Goal: Check status

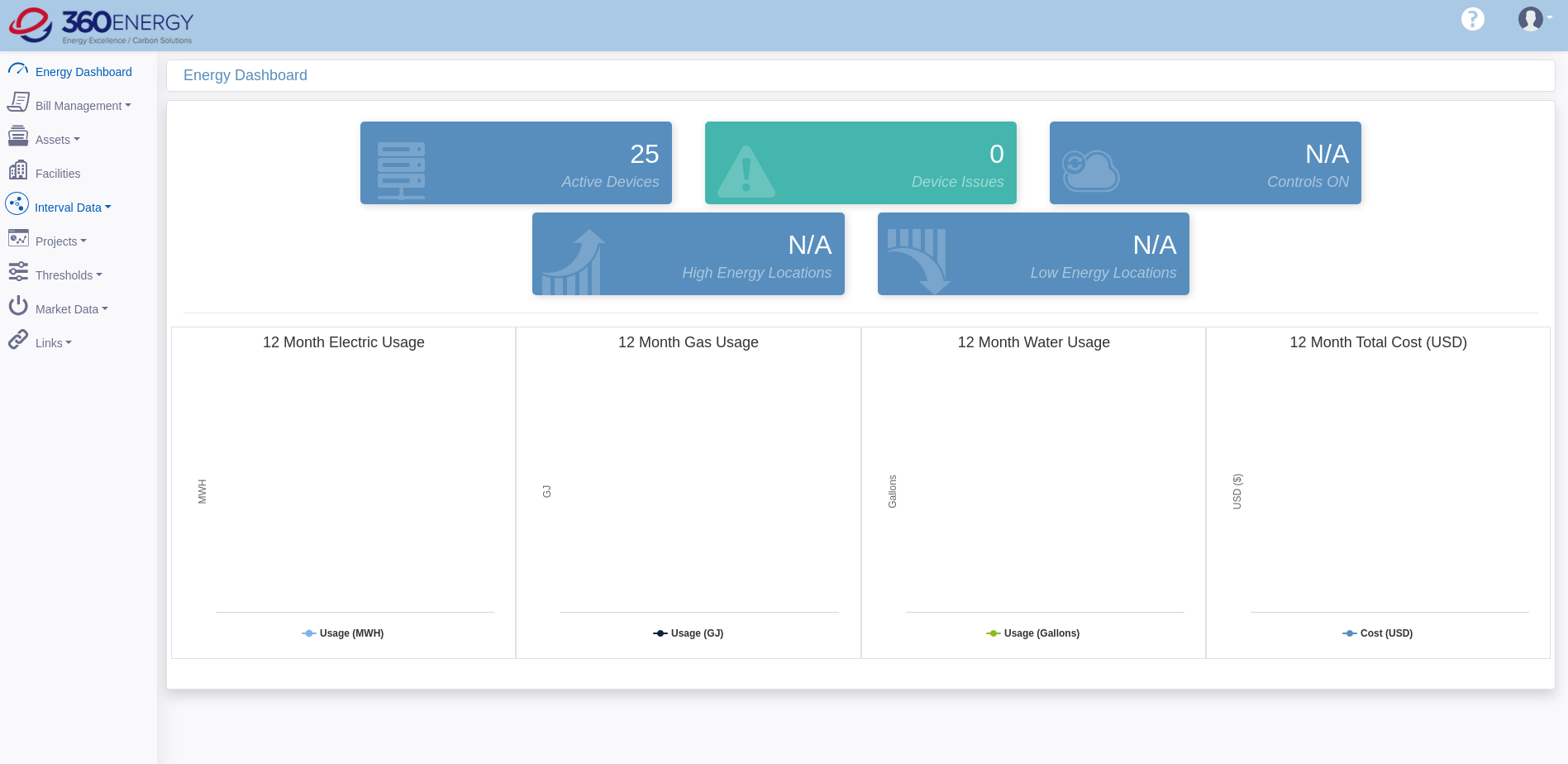
click at [85, 205] on link "Interval Data" at bounding box center [78, 203] width 161 height 34
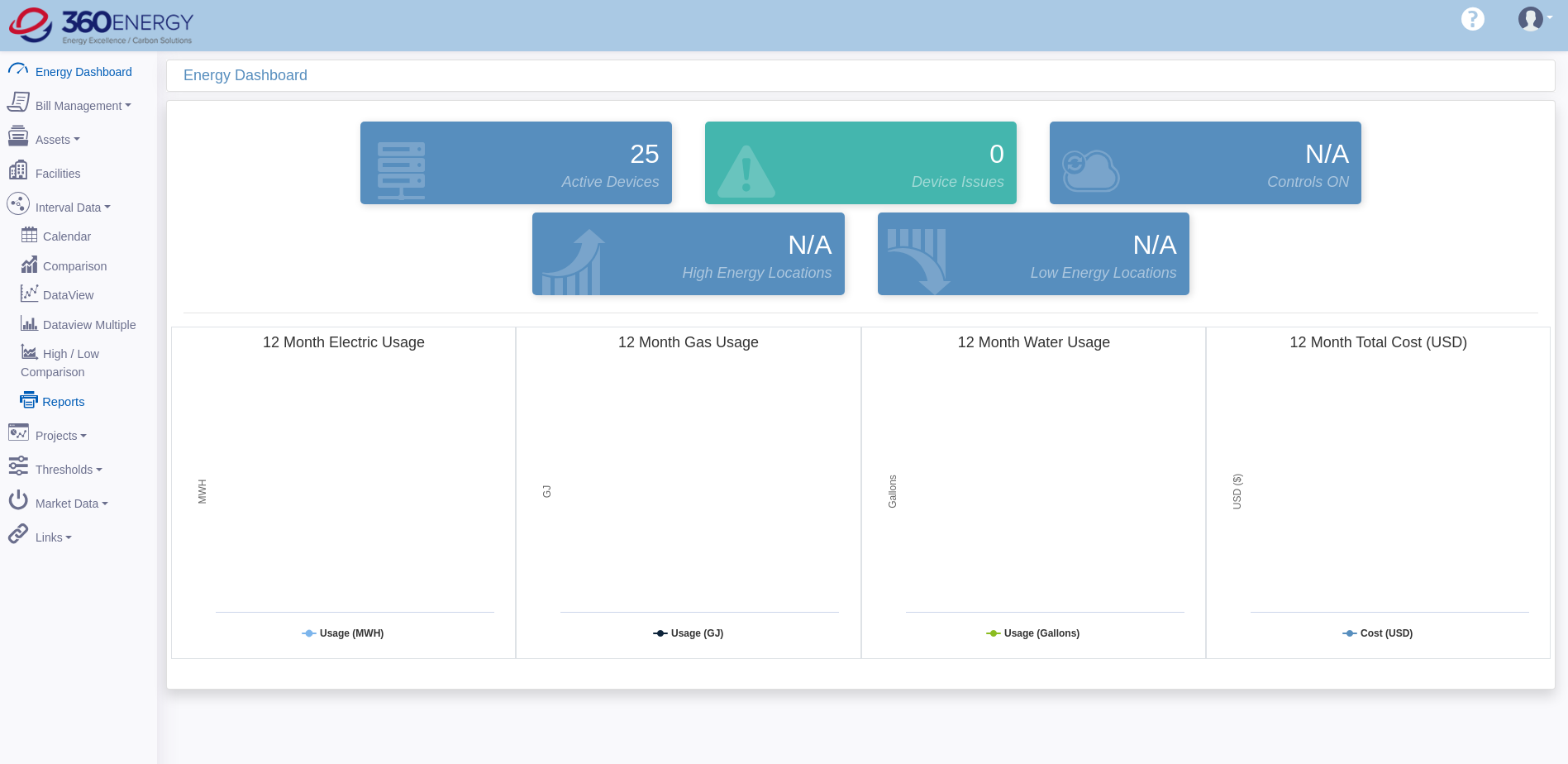
click at [61, 386] on link "Reports" at bounding box center [78, 400] width 161 height 30
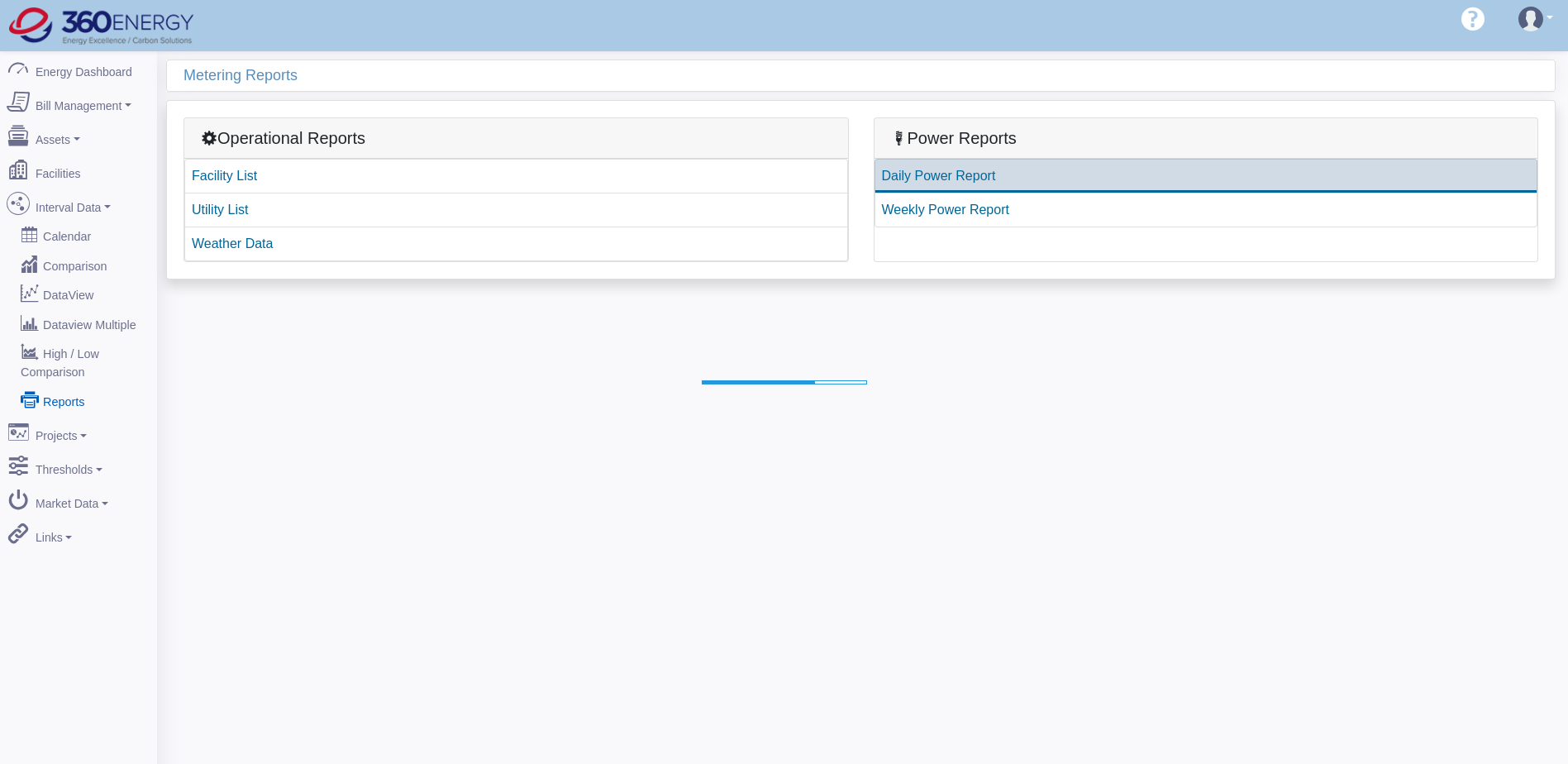
click at [940, 176] on link "Daily Power Report" at bounding box center [1206, 175] width 664 height 34
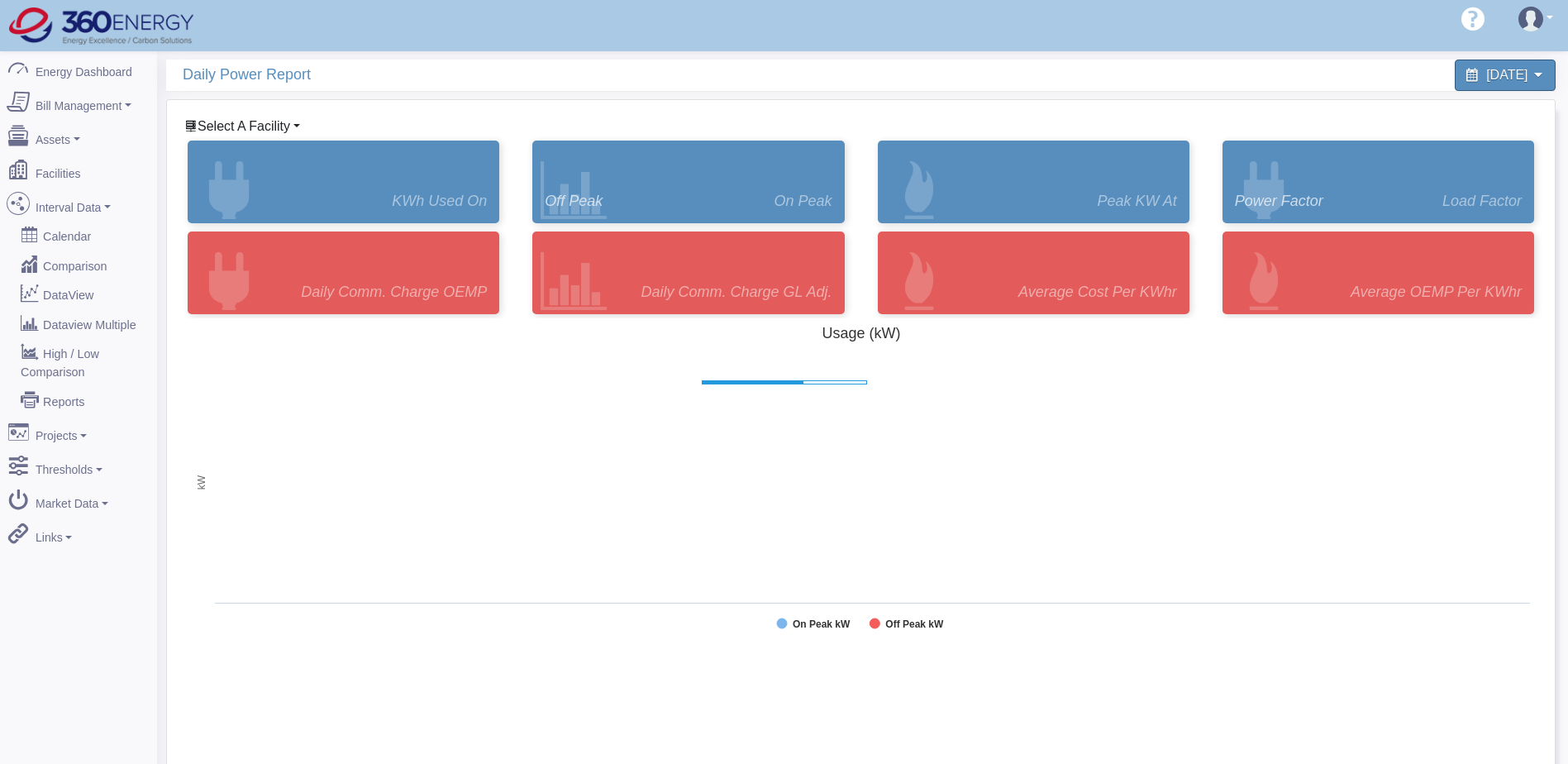
click at [269, 122] on span "Select A Facility" at bounding box center [244, 125] width 93 height 14
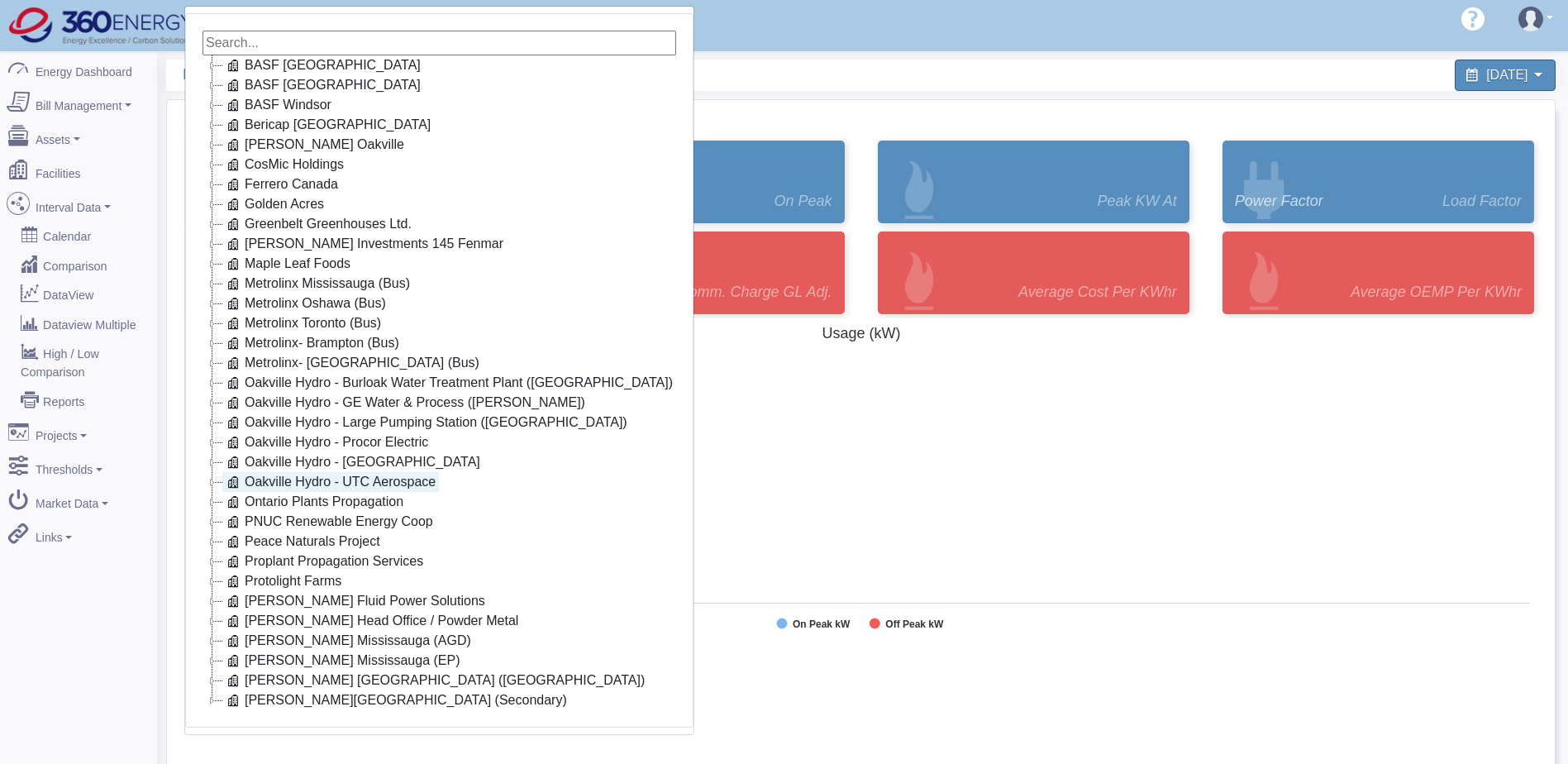
click at [356, 477] on link "Oakville Hydro - UTC Aerospace" at bounding box center [330, 481] width 216 height 19
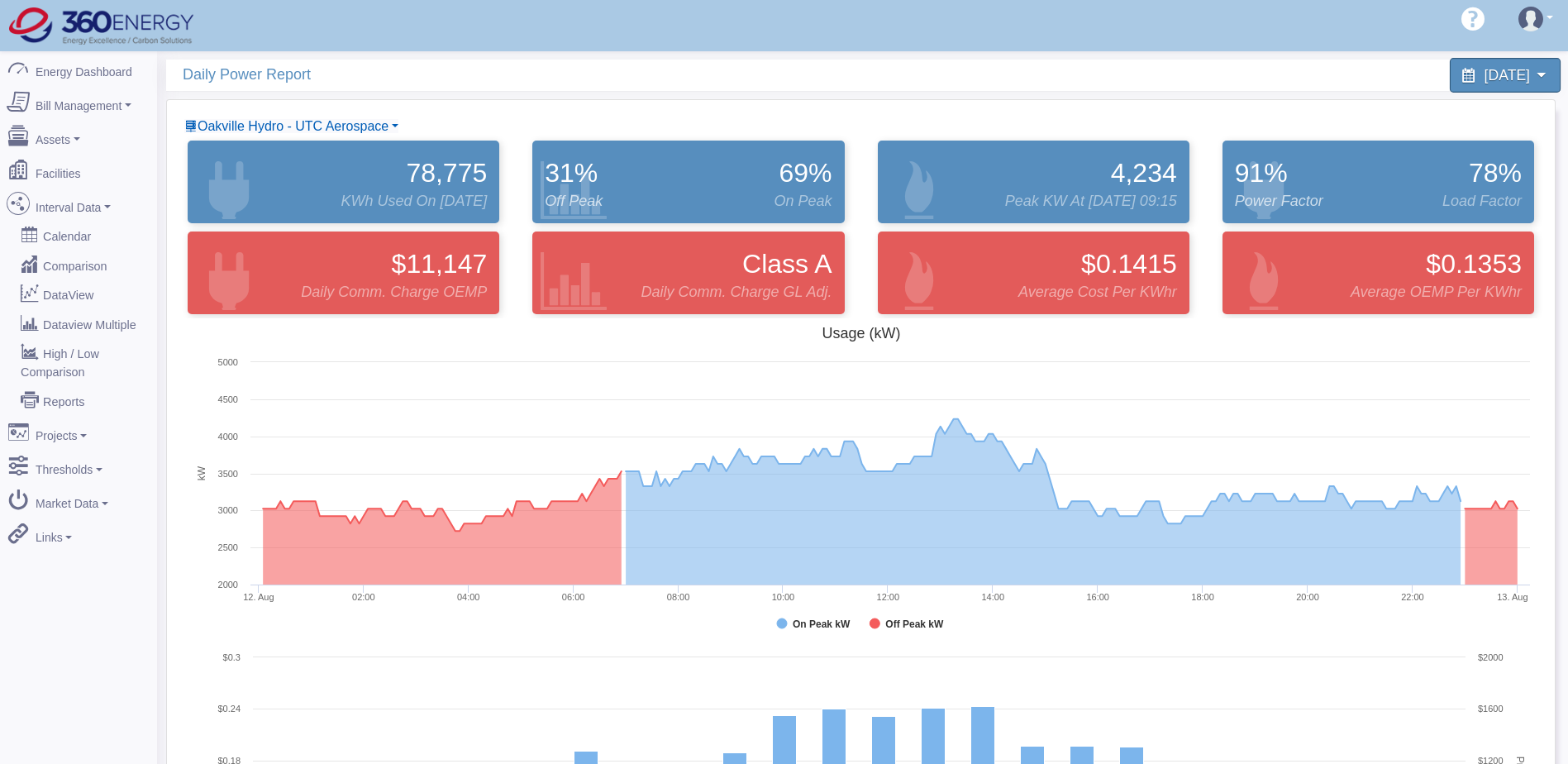
click at [1451, 85] on div "[DATE]" at bounding box center [1504, 74] width 110 height 34
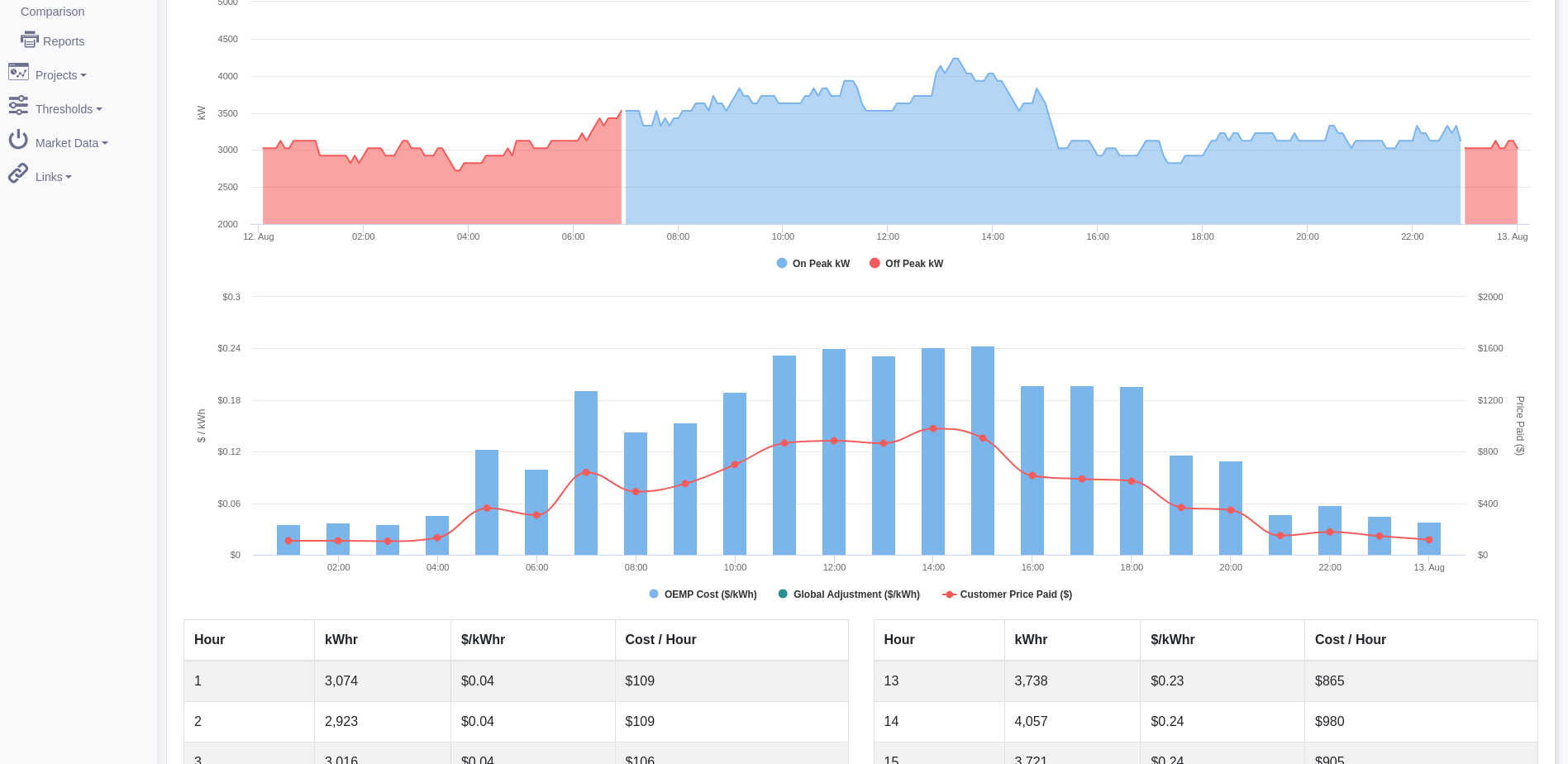
scroll to position [330, 0]
